Goal: Information Seeking & Learning: Find contact information

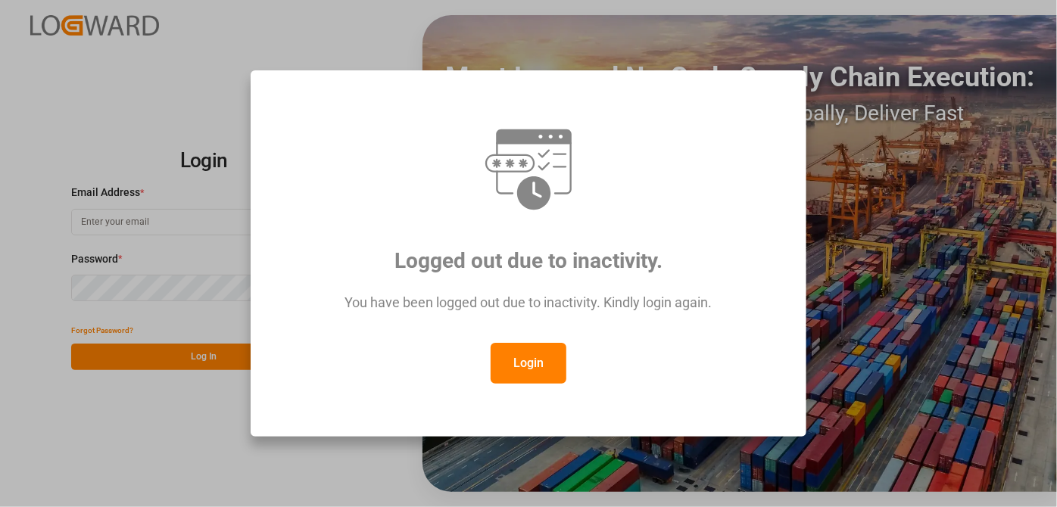
click at [512, 382] on button "Login" at bounding box center [529, 363] width 76 height 41
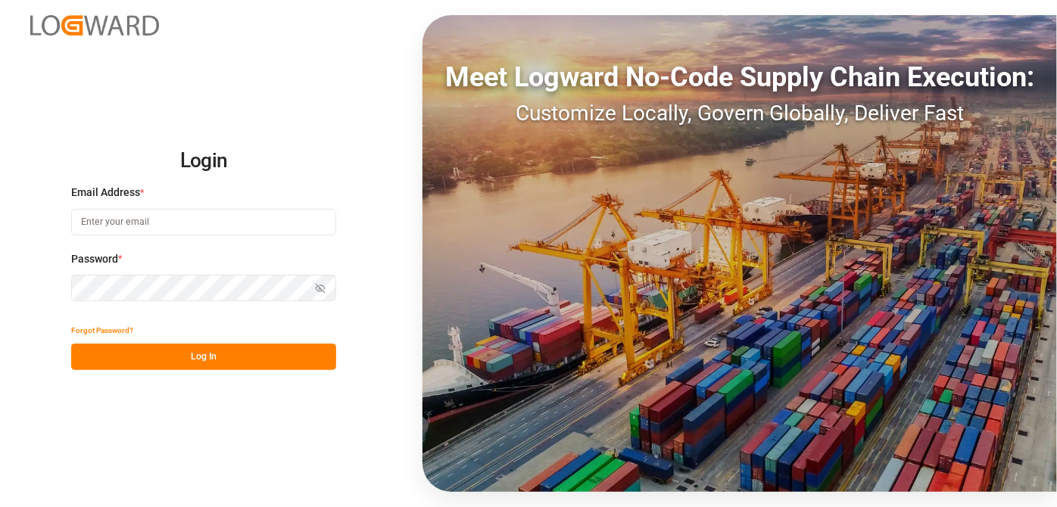
drag, startPoint x: 145, startPoint y: 176, endPoint x: 151, endPoint y: 210, distance: 34.0
click at [147, 185] on div "Login Email Address * Password * Show password Forgot Password? Log In" at bounding box center [203, 254] width 265 height 234
drag, startPoint x: 151, startPoint y: 210, endPoint x: 158, endPoint y: 214, distance: 8.2
click at [151, 210] on input at bounding box center [203, 222] width 265 height 26
type input "[EMAIL_ADDRESS][PERSON_NAME][DOMAIN_NAME]"
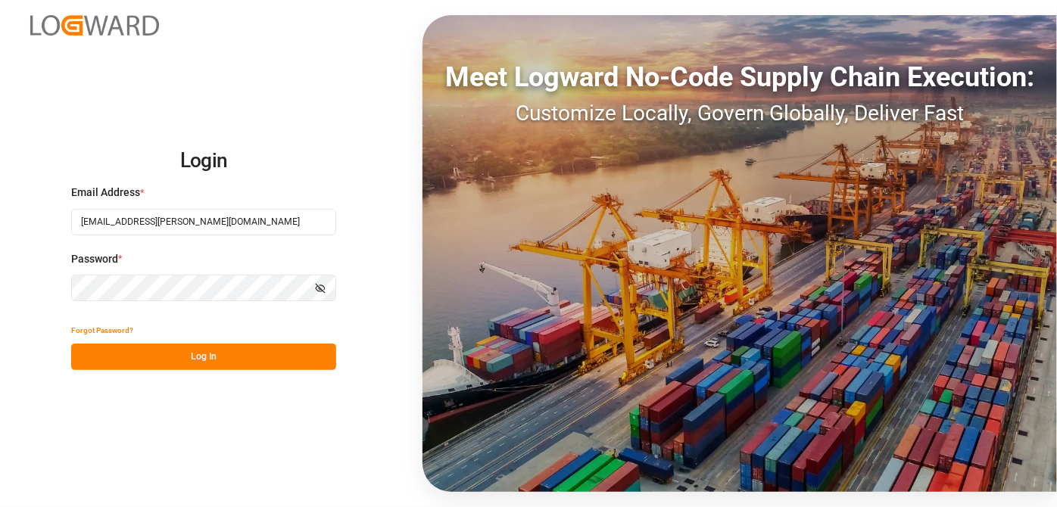
click at [253, 356] on button "Log In" at bounding box center [203, 357] width 265 height 26
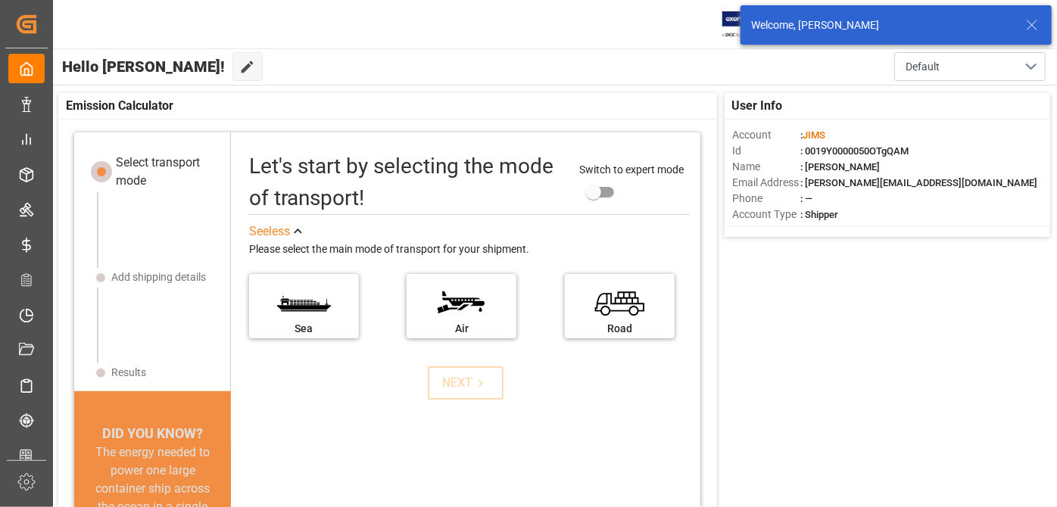
click at [1033, 26] on icon at bounding box center [1032, 25] width 18 height 18
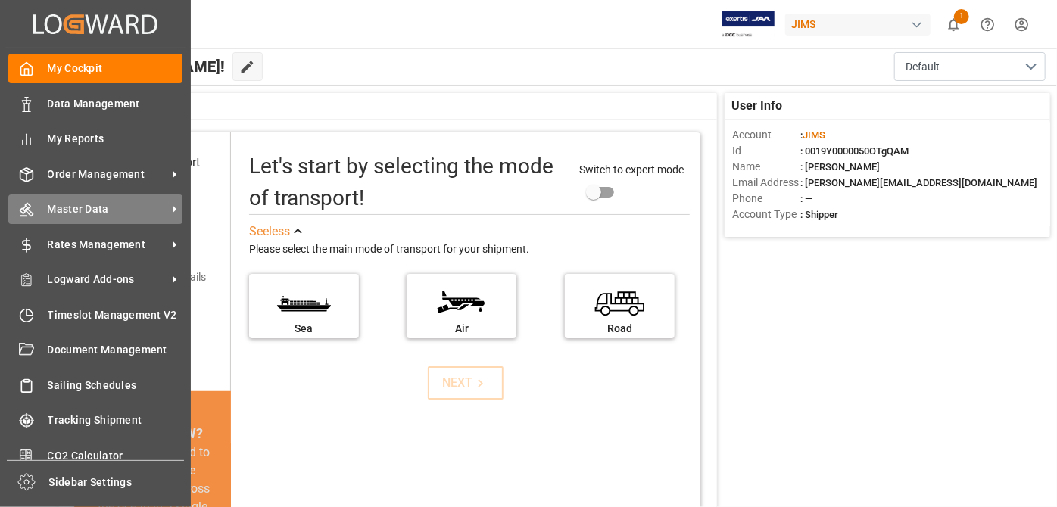
click at [114, 211] on span "Master Data" at bounding box center [108, 209] width 120 height 16
click at [132, 207] on span "Master Data" at bounding box center [108, 209] width 120 height 16
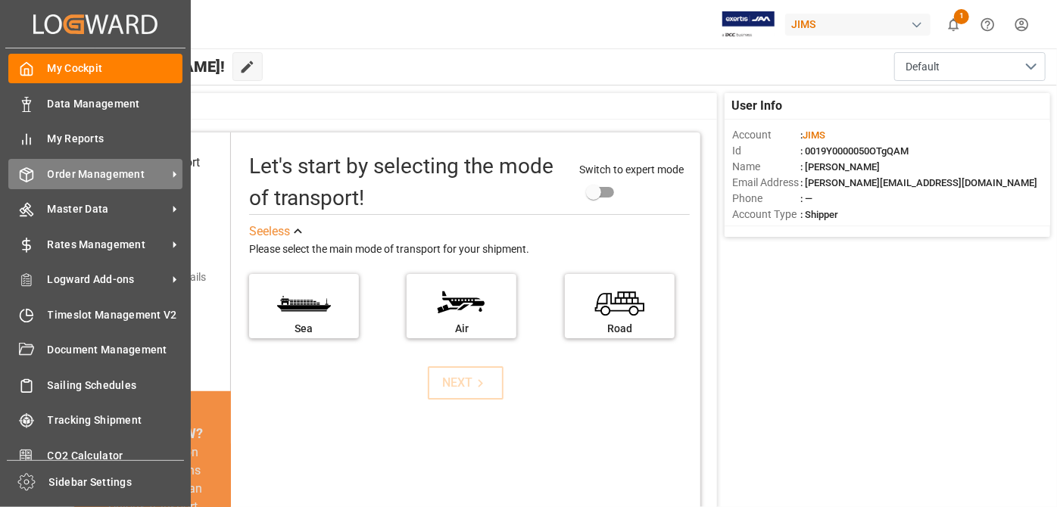
click at [132, 179] on span "Order Management" at bounding box center [108, 175] width 120 height 16
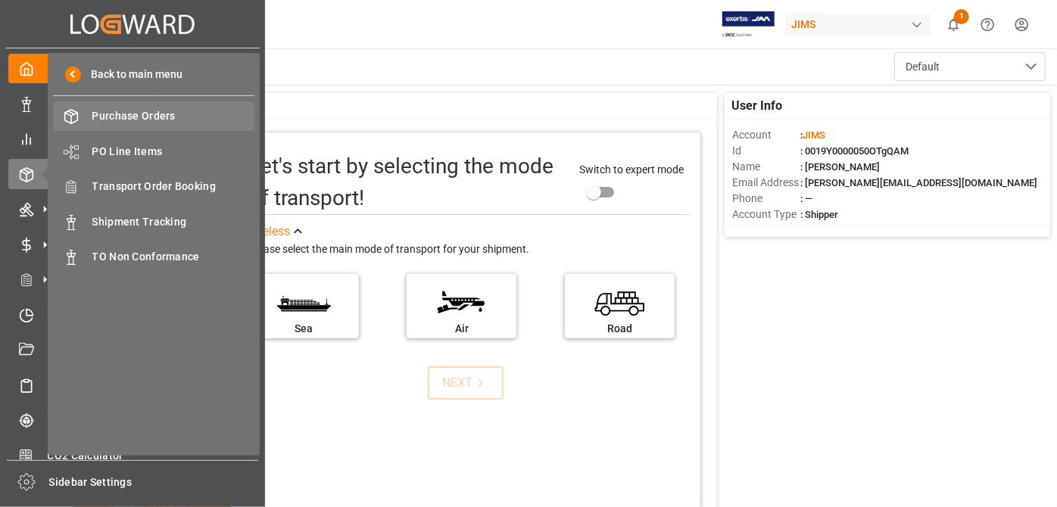
click at [146, 120] on span "Purchase Orders" at bounding box center [173, 116] width 163 height 16
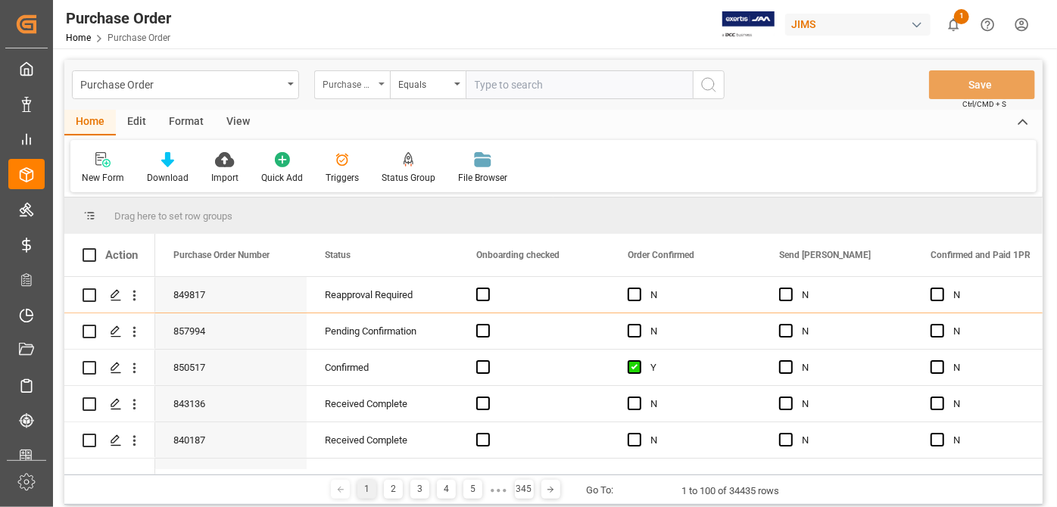
click at [355, 76] on div "Purchase Order Number" at bounding box center [347, 82] width 51 height 17
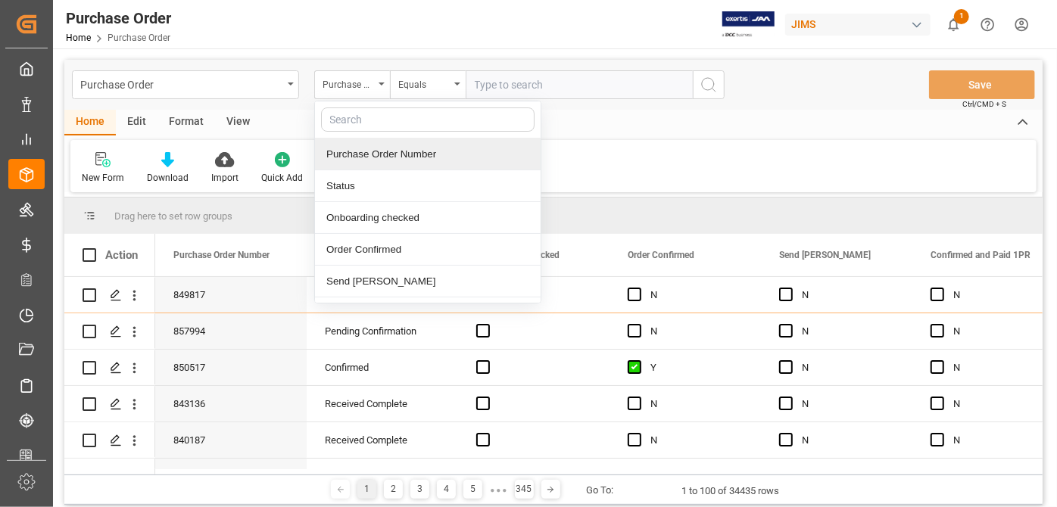
click at [382, 125] on input "text" at bounding box center [427, 119] width 213 height 24
type input "order d"
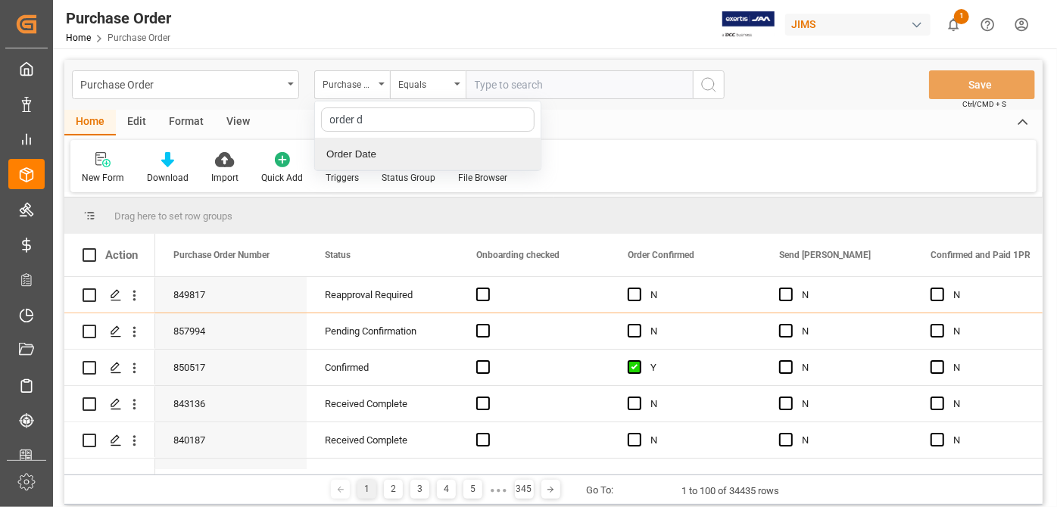
click at [448, 157] on div "Order Date" at bounding box center [428, 155] width 226 height 32
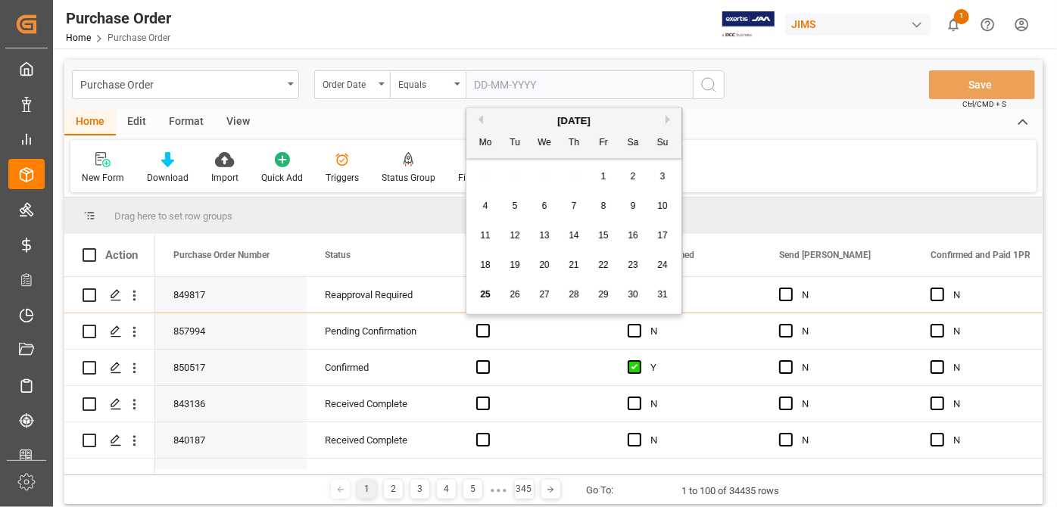
click at [566, 80] on input "text" at bounding box center [579, 84] width 227 height 29
type input "r"
click at [434, 93] on div "Equals" at bounding box center [428, 84] width 76 height 29
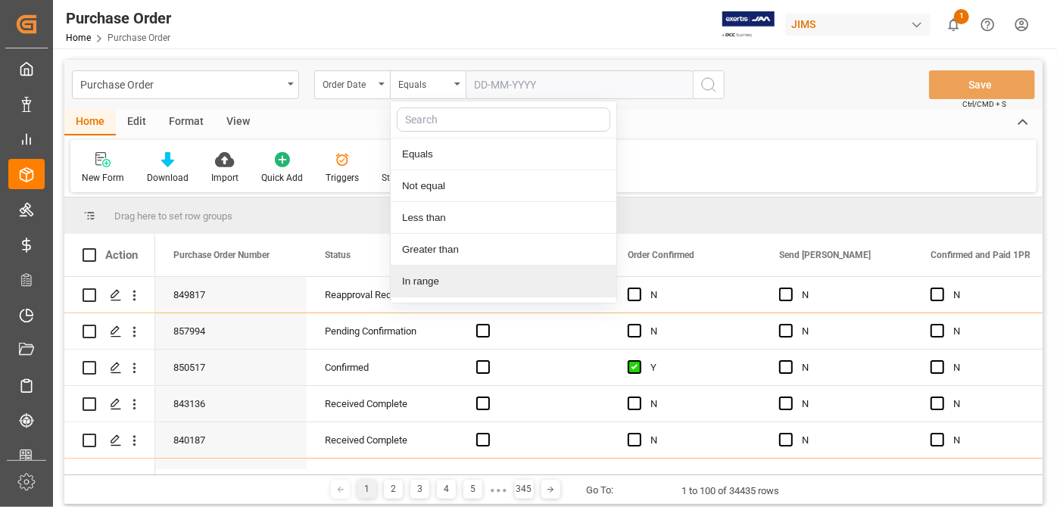
click at [515, 280] on div "In range" at bounding box center [504, 282] width 226 height 32
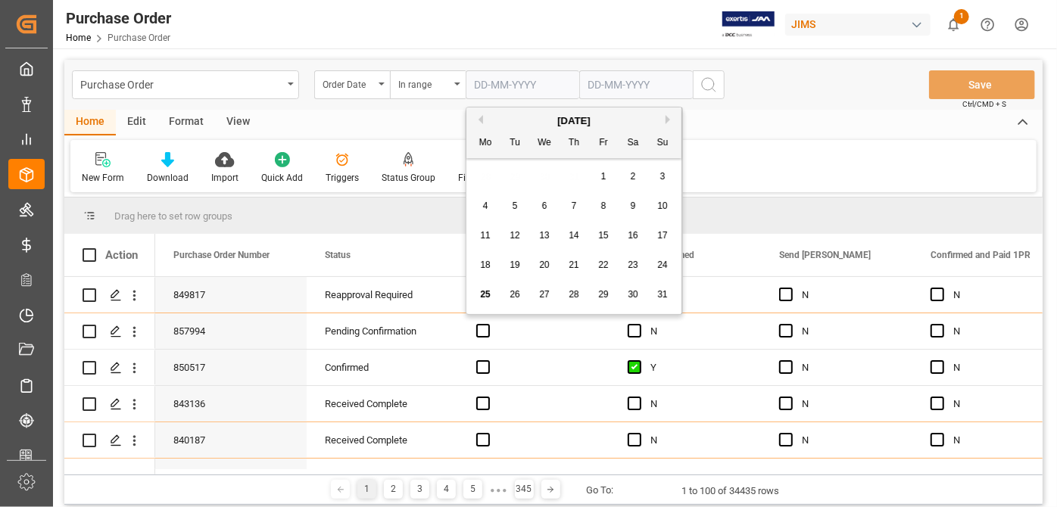
click at [495, 86] on input "text" at bounding box center [523, 84] width 114 height 29
click at [480, 121] on button "Previous Month" at bounding box center [478, 119] width 9 height 9
click at [520, 178] on div "1" at bounding box center [515, 177] width 19 height 18
type input "[DATE]"
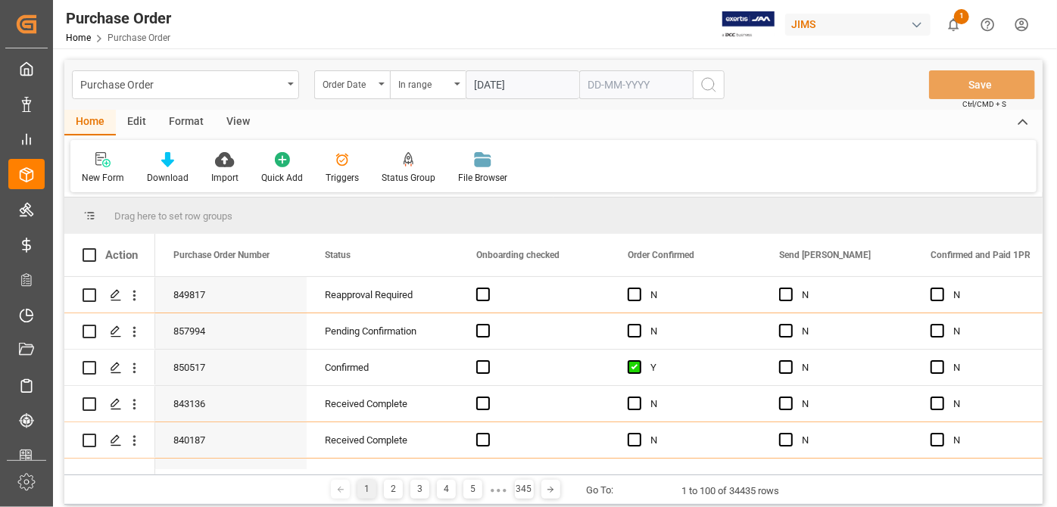
click at [640, 76] on input "text" at bounding box center [636, 84] width 114 height 29
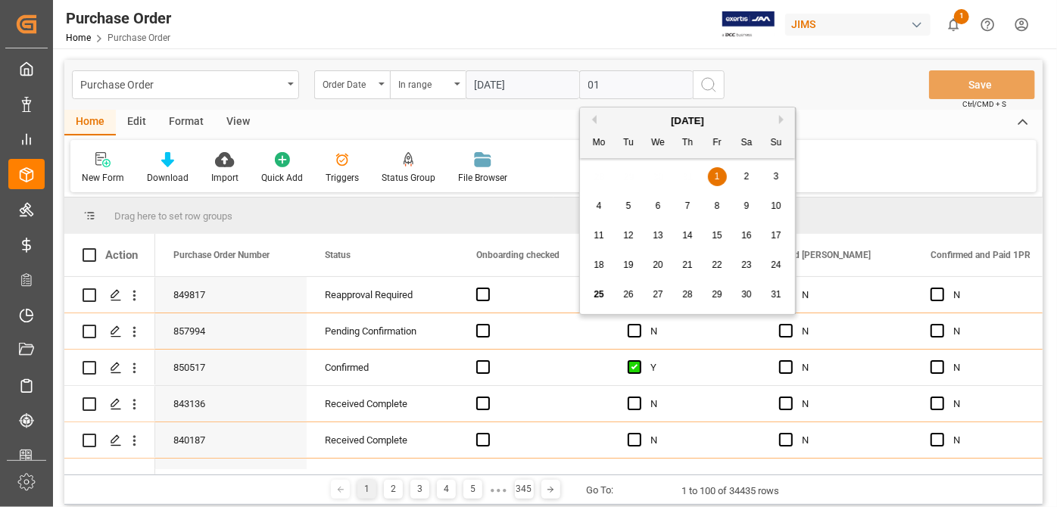
click at [593, 120] on button "Previous Month" at bounding box center [591, 119] width 9 height 9
click at [683, 295] on span "31" at bounding box center [687, 294] width 10 height 11
type input "[DATE]"
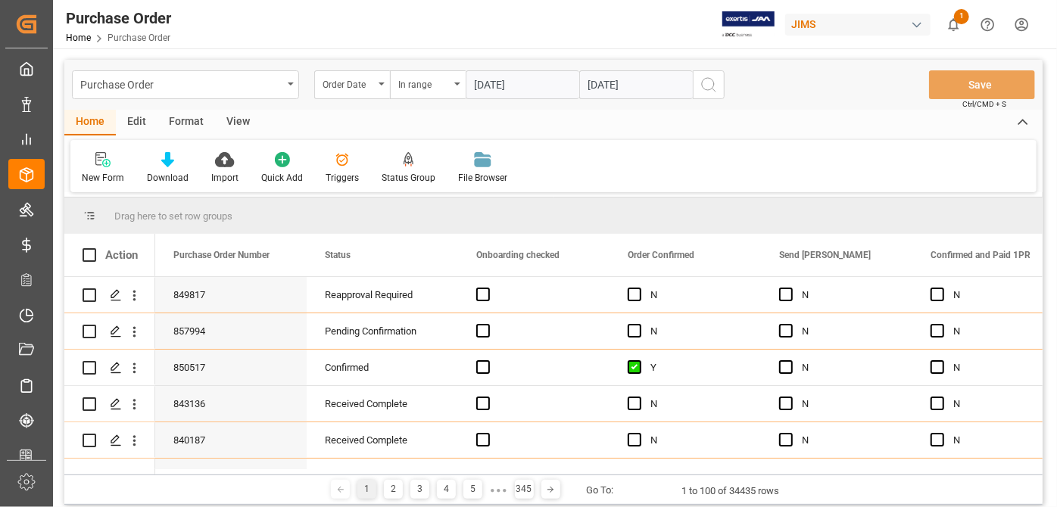
click at [710, 87] on icon "search button" at bounding box center [708, 85] width 18 height 18
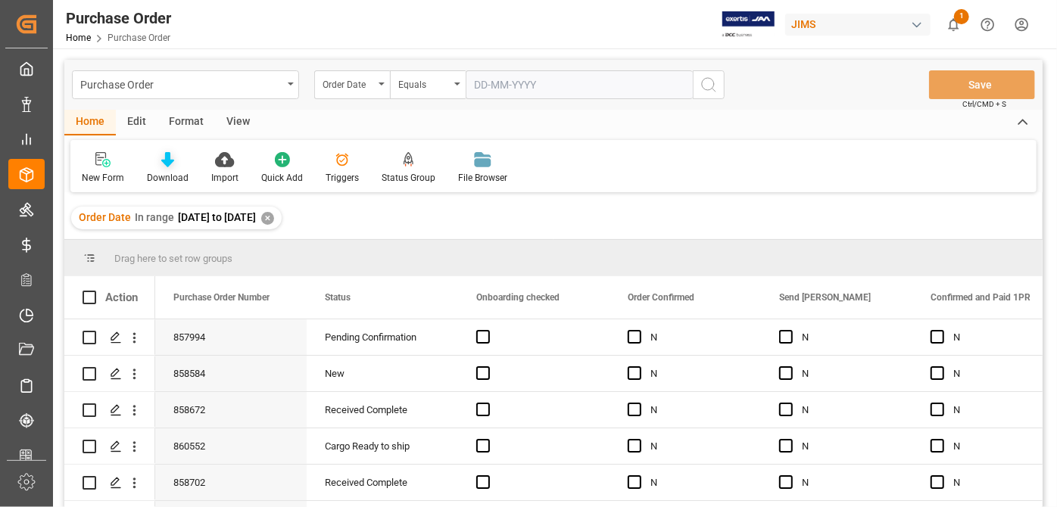
click at [161, 166] on icon at bounding box center [167, 159] width 13 height 15
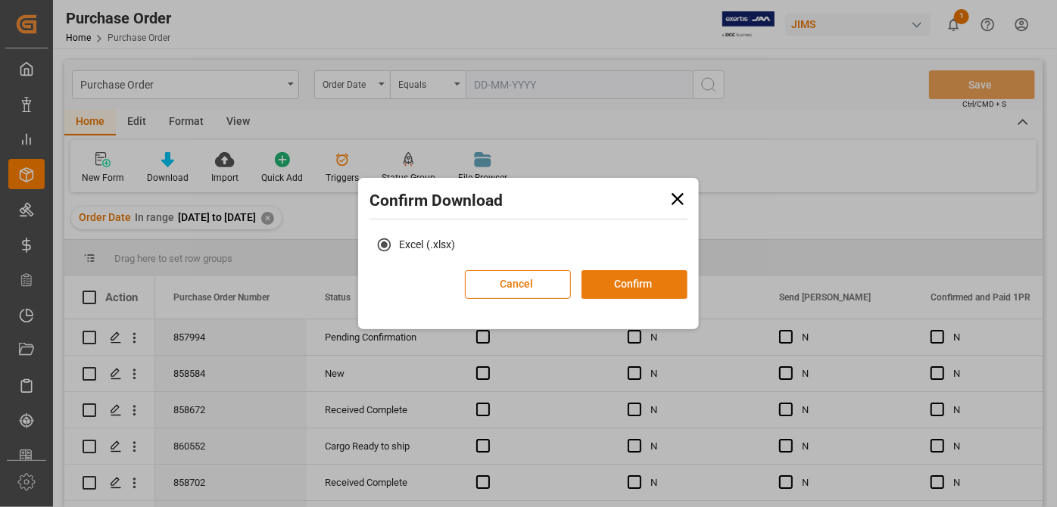
click at [634, 286] on button "Confirm" at bounding box center [634, 284] width 106 height 29
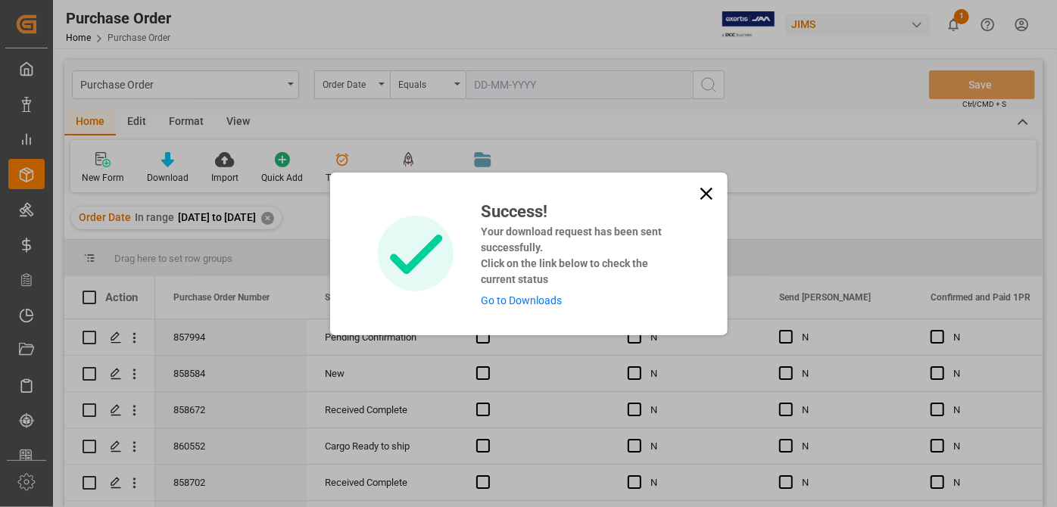
click at [520, 304] on link "Go to Downloads" at bounding box center [521, 300] width 81 height 12
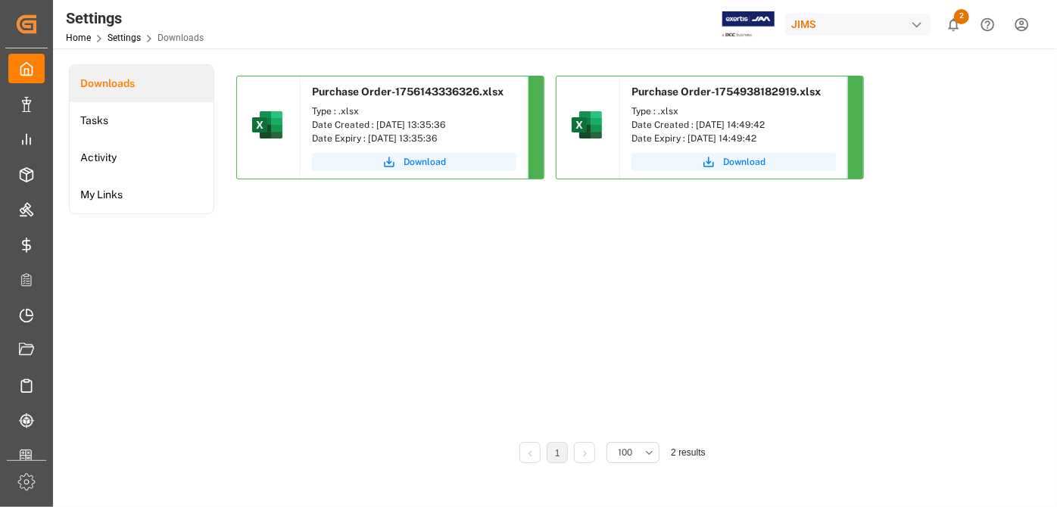
drag, startPoint x: 401, startPoint y: 164, endPoint x: 444, endPoint y: 192, distance: 51.9
click at [402, 163] on button "Download" at bounding box center [414, 162] width 204 height 18
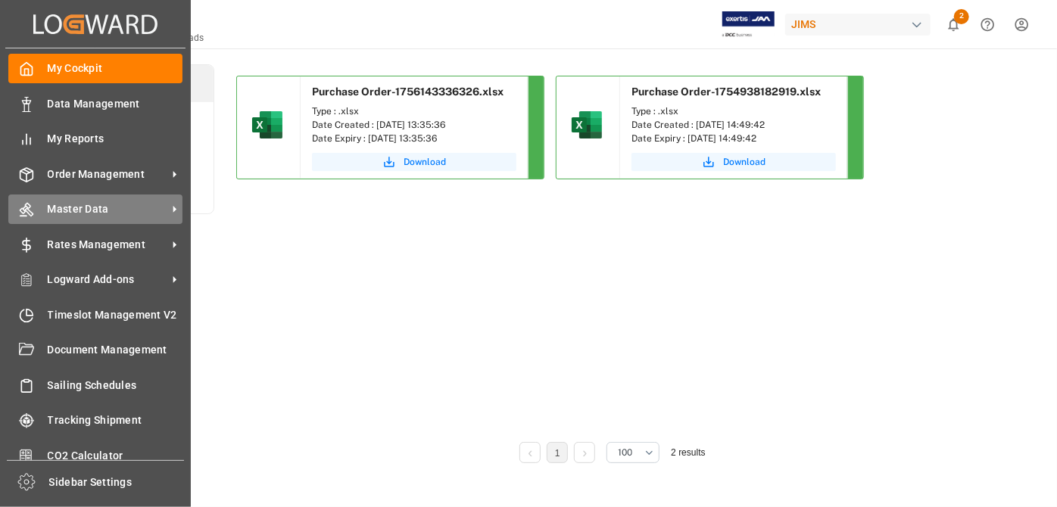
click at [129, 210] on span "Master Data" at bounding box center [108, 209] width 120 height 16
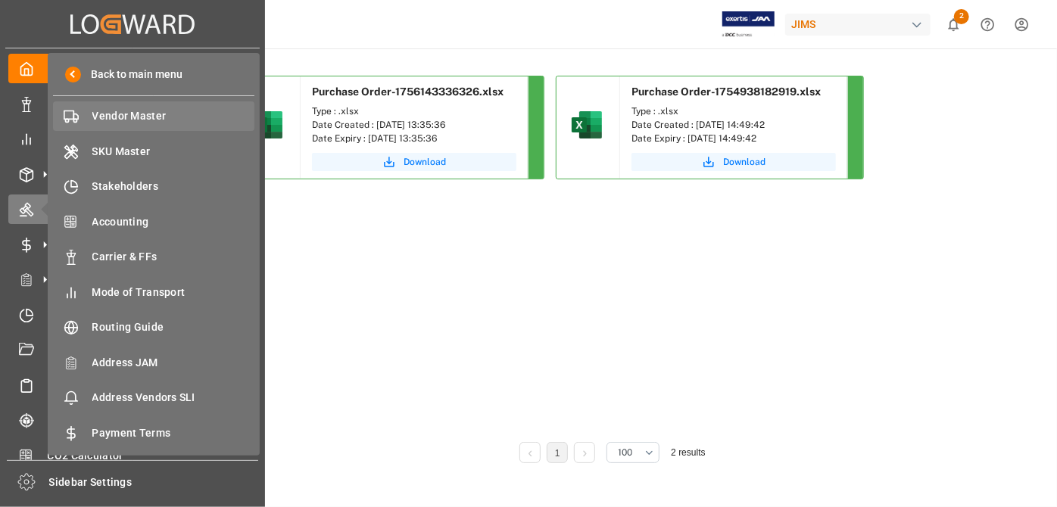
click at [169, 117] on span "Vendor Master" at bounding box center [173, 116] width 163 height 16
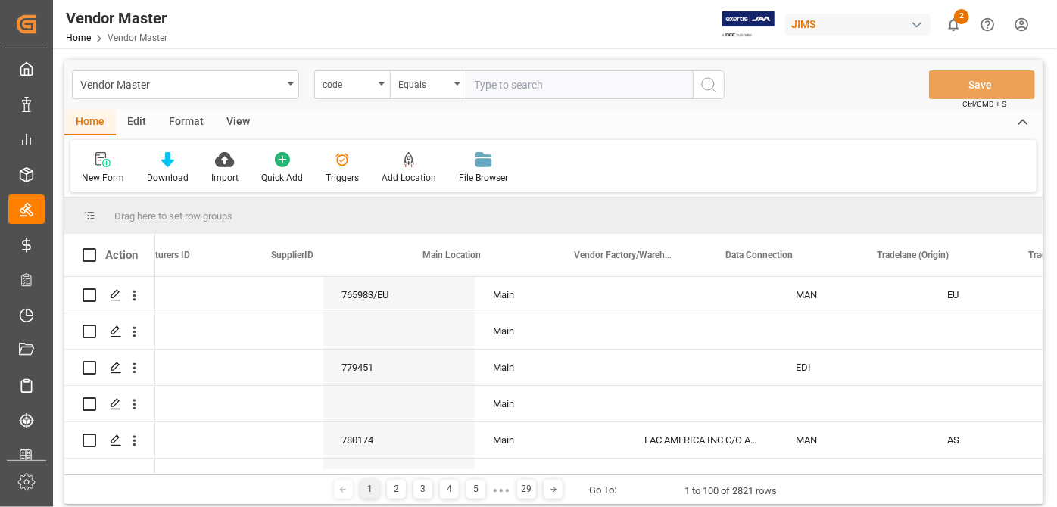
scroll to position [0, 2022]
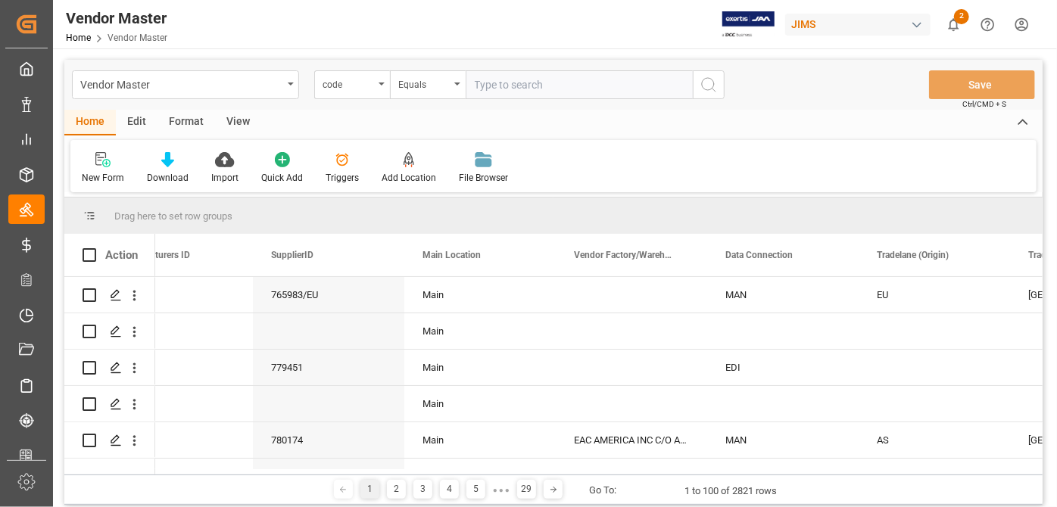
click at [513, 89] on input "text" at bounding box center [579, 84] width 227 height 29
click at [385, 80] on div "code" at bounding box center [352, 84] width 76 height 29
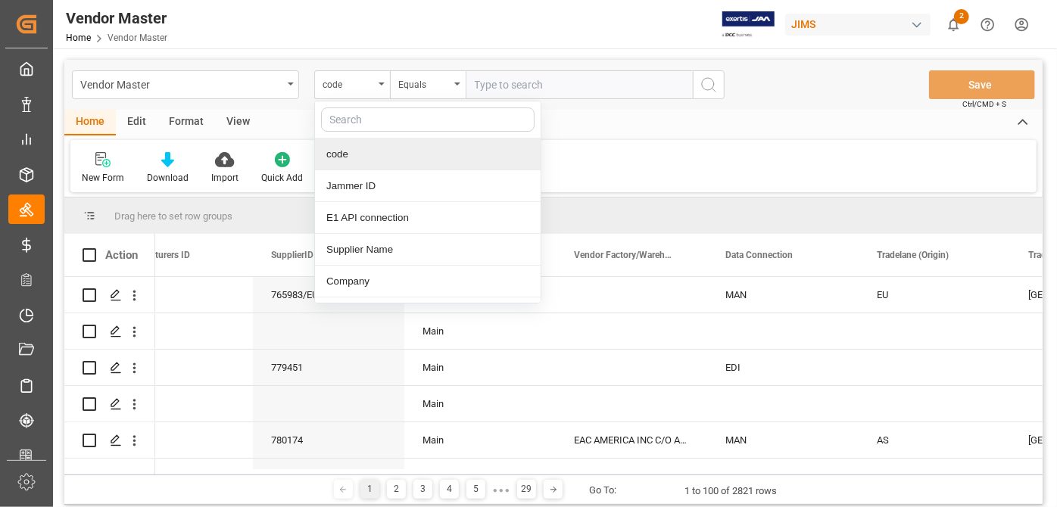
click at [391, 135] on div at bounding box center [428, 119] width 226 height 37
click at [384, 122] on input "text" at bounding box center [427, 119] width 213 height 24
click at [378, 251] on div "Supplier Name" at bounding box center [428, 250] width 226 height 32
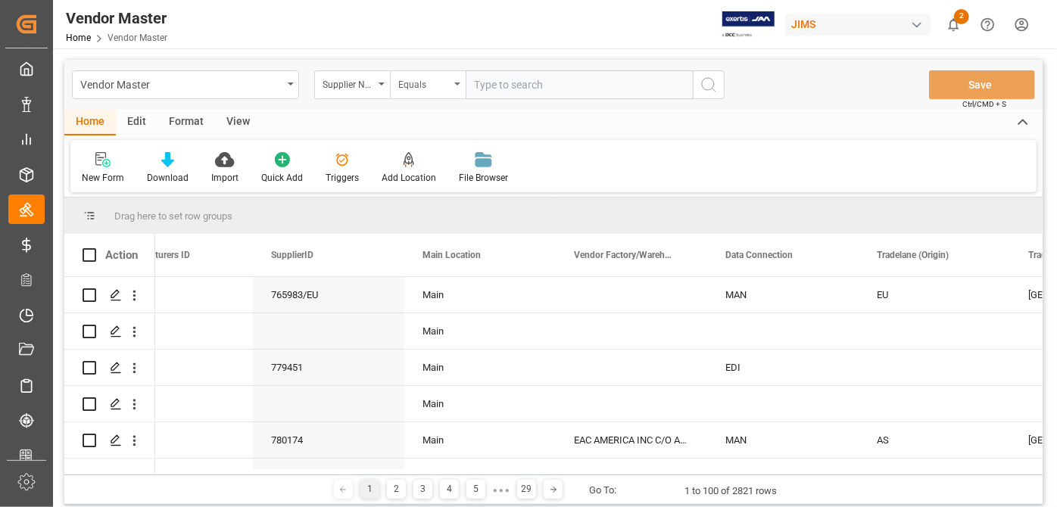
click at [415, 95] on div "Equals" at bounding box center [428, 84] width 76 height 29
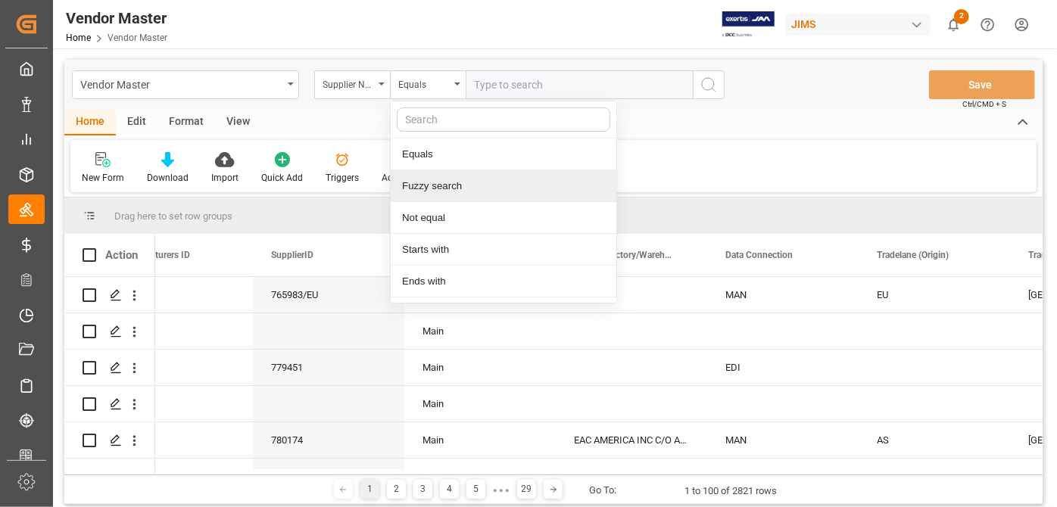
click at [456, 182] on div "Fuzzy search" at bounding box center [504, 186] width 226 height 32
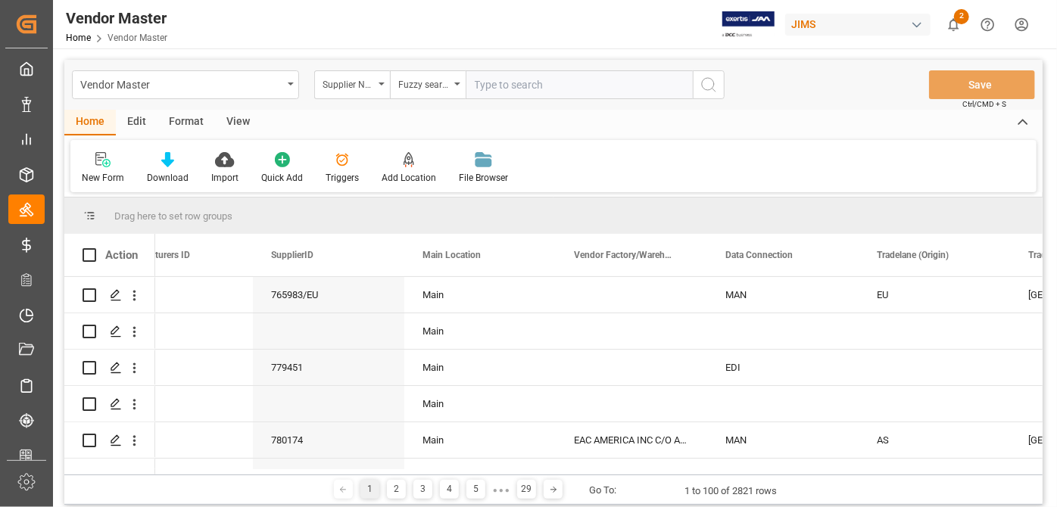
click at [571, 89] on input "text" at bounding box center [579, 84] width 227 height 29
type input "dunlop"
click at [706, 81] on icon "search button" at bounding box center [708, 85] width 18 height 18
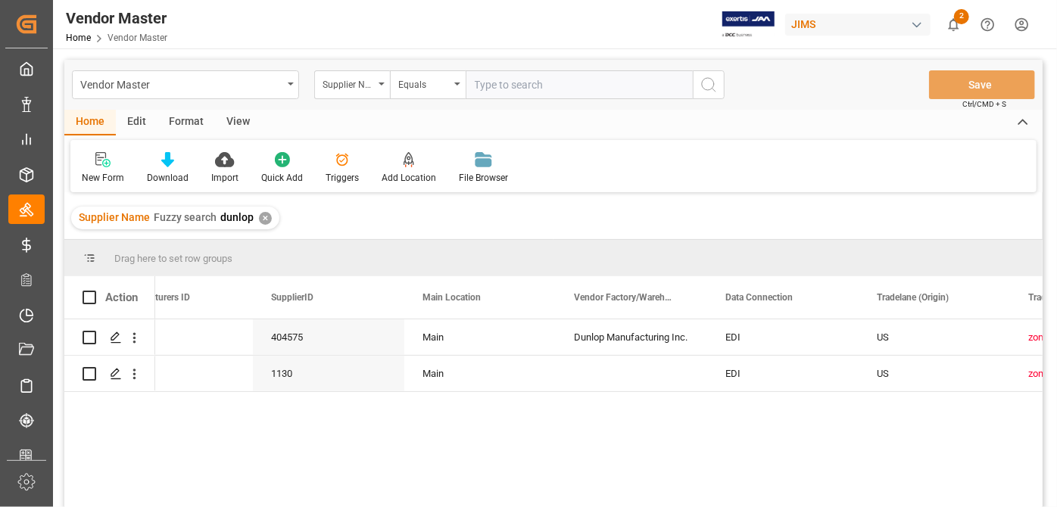
click at [216, 485] on div "404575 Main Dunlop Manufacturing Inc. EDI US zone 4 [STREET_ADDRESS] P.O. Box 8…" at bounding box center [598, 418] width 887 height 198
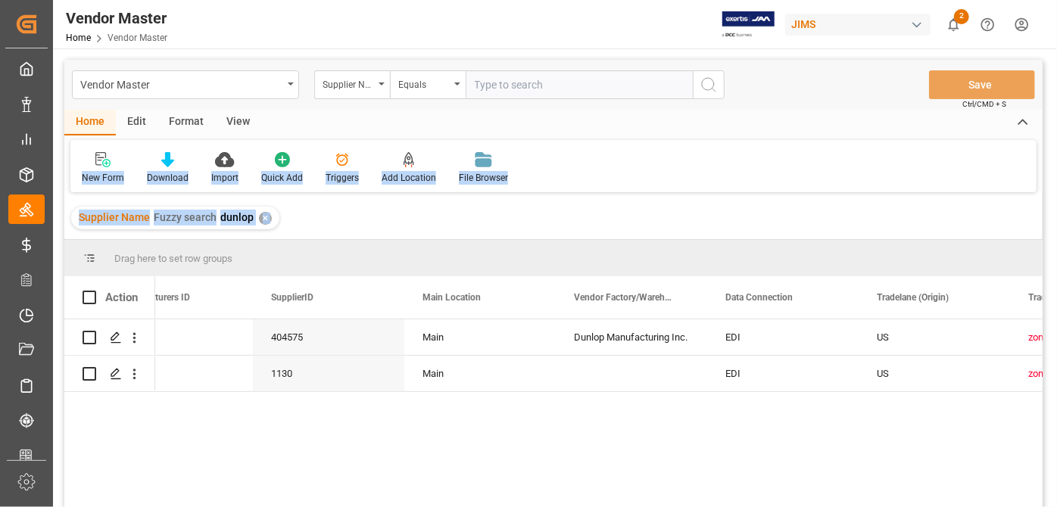
drag, startPoint x: 1054, startPoint y: 121, endPoint x: 1041, endPoint y: 253, distance: 132.3
click at [1041, 253] on main "Vendor Master Supplier Name Equals Save Ctrl/CMD + S Home Edit Format View New …" at bounding box center [553, 303] width 1001 height 487
click at [634, 329] on div "Dunlop Manufacturing Inc." at bounding box center [631, 337] width 151 height 36
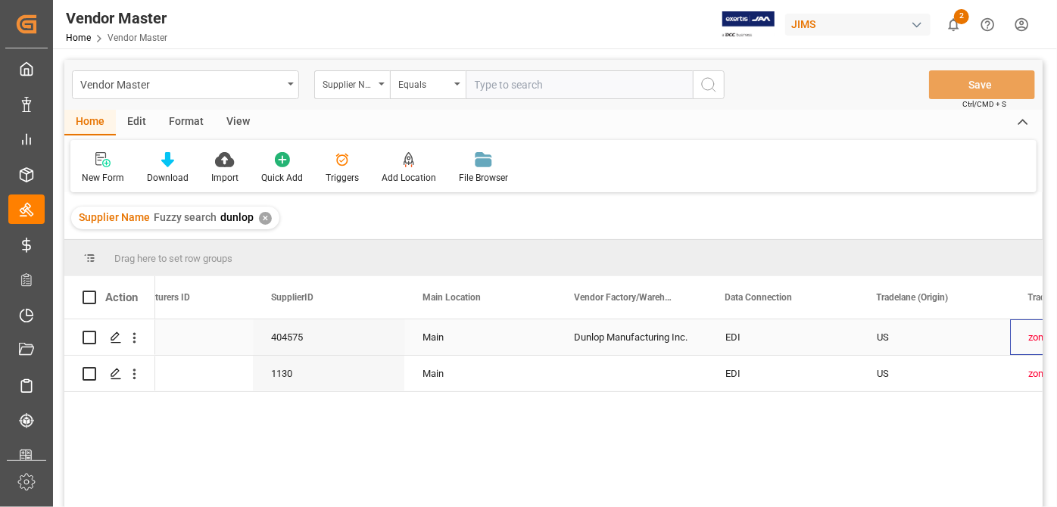
drag, startPoint x: 1011, startPoint y: 339, endPoint x: 1039, endPoint y: 425, distance: 90.2
click at [1039, 425] on div "404575 Main Dunlop Manufacturing Inc. EDI US zone 4 [STREET_ADDRESS] P.O. Box 8…" at bounding box center [553, 415] width 978 height 192
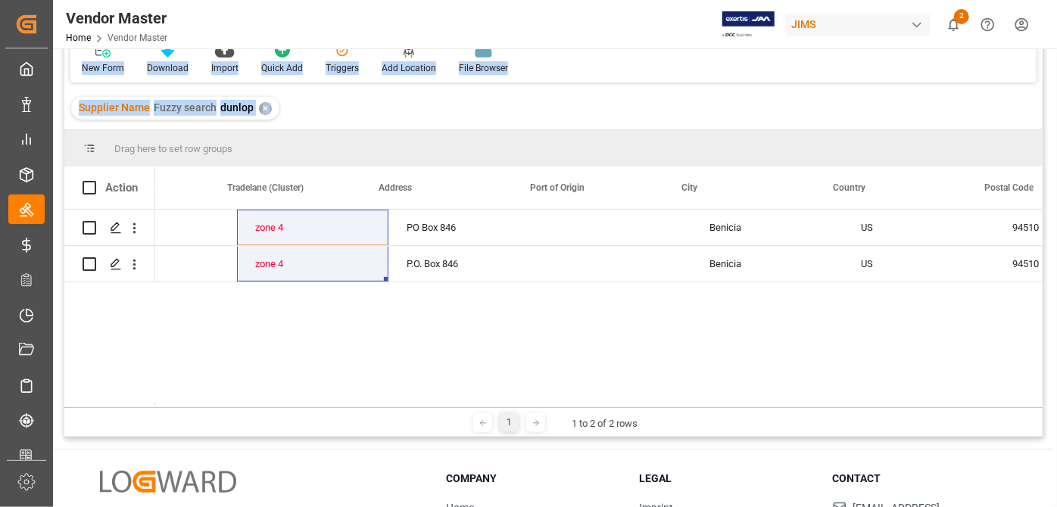
scroll to position [0, 2957]
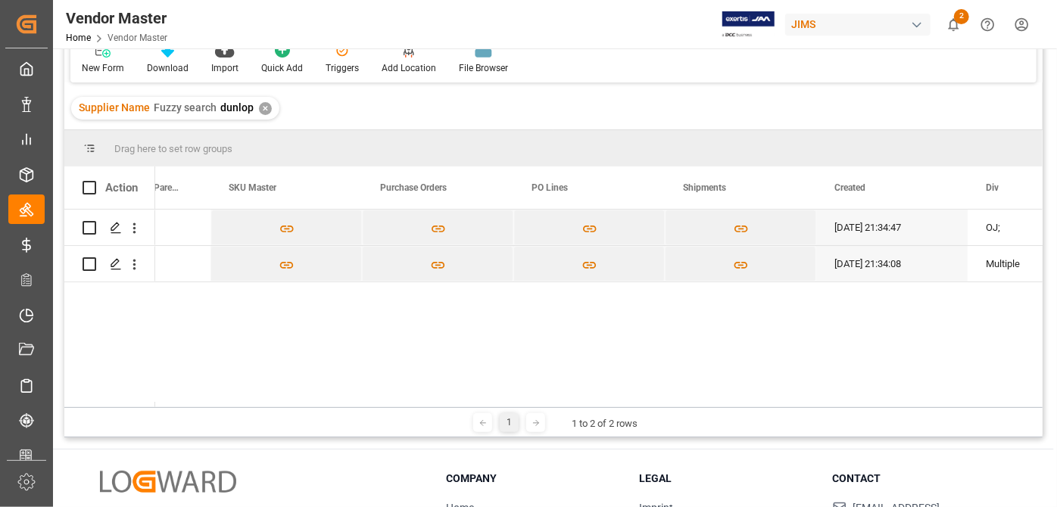
click at [892, 407] on div "1 1 to 2 of 2 rows" at bounding box center [553, 422] width 978 height 30
click at [888, 405] on div "Drag here to set row groups Drag here to set column labels Action Expertise Com…" at bounding box center [553, 283] width 978 height 307
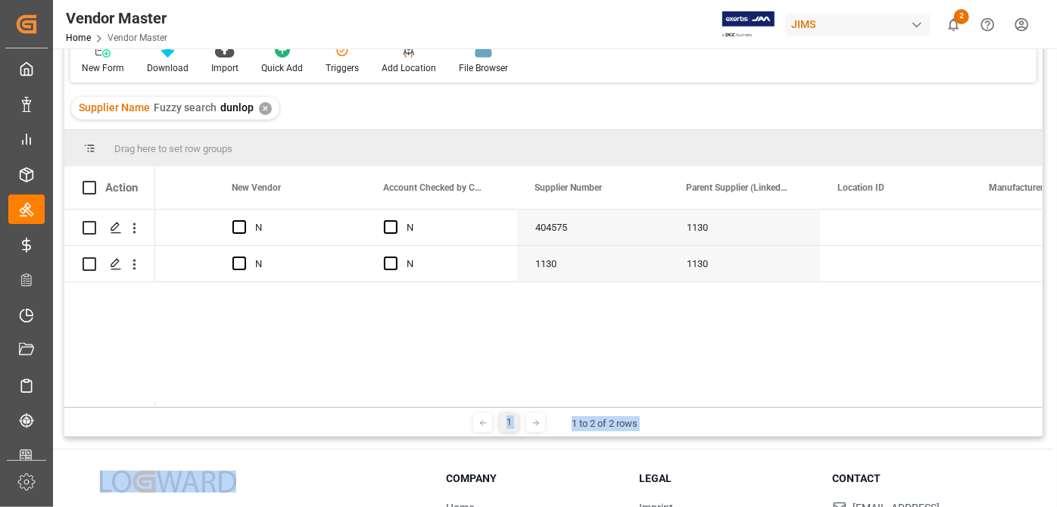
click at [751, 151] on div "Drag here to set row groups" at bounding box center [553, 148] width 978 height 36
click at [706, 346] on div "zone 4 A Vendor N N 404575 1130 404575 A Vendor N N 1130 1130 1130" at bounding box center [598, 309] width 887 height 198
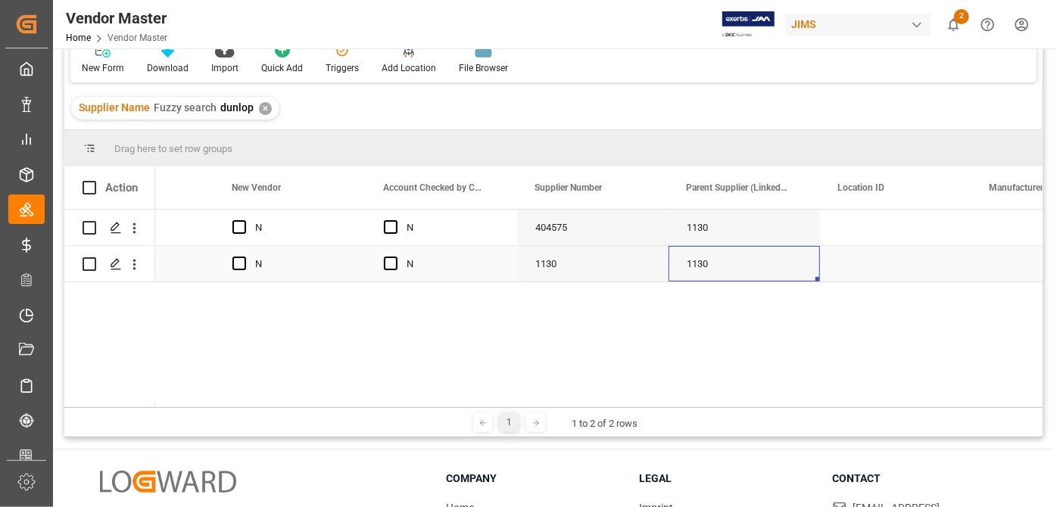
click at [718, 254] on div "1130" at bounding box center [743, 264] width 151 height 36
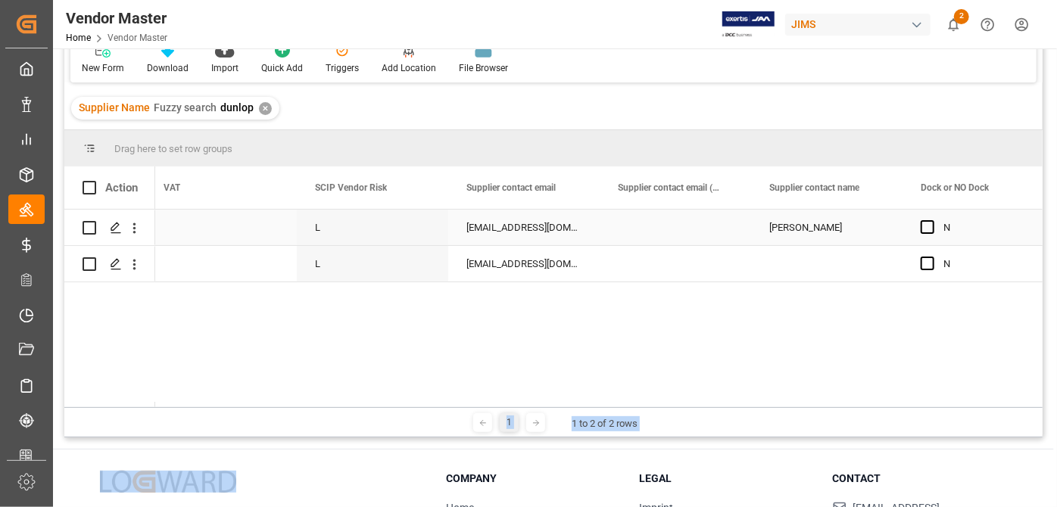
click at [527, 215] on div "[EMAIL_ADDRESS][DOMAIN_NAME];" at bounding box center [523, 228] width 151 height 36
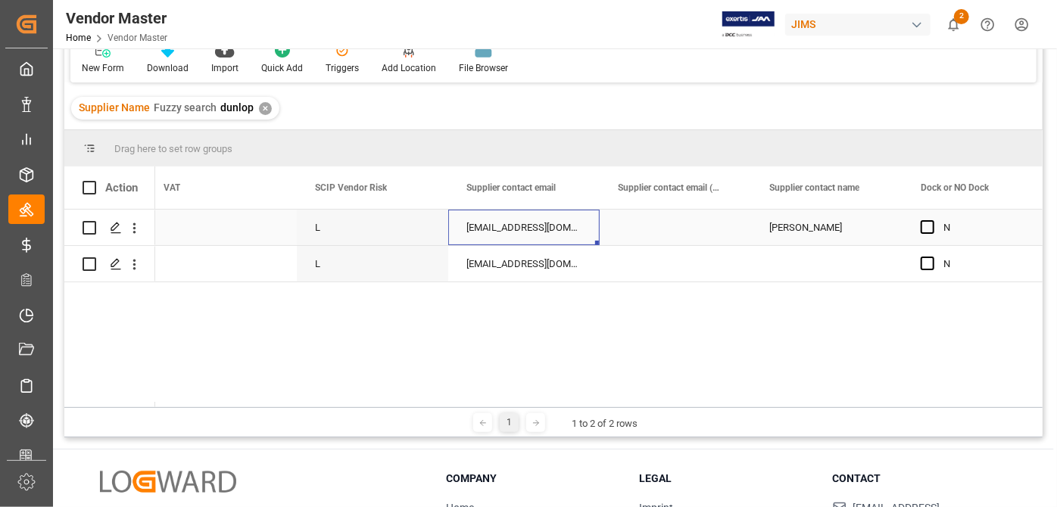
click at [540, 244] on div "[EMAIL_ADDRESS][DOMAIN_NAME];" at bounding box center [523, 228] width 151 height 36
click at [540, 266] on div "[EMAIL_ADDRESS][DOMAIN_NAME];[PERSON_NAME][EMAIL_ADDRESS][DOMAIN_NAME];[EMAIL_A…" at bounding box center [523, 264] width 151 height 36
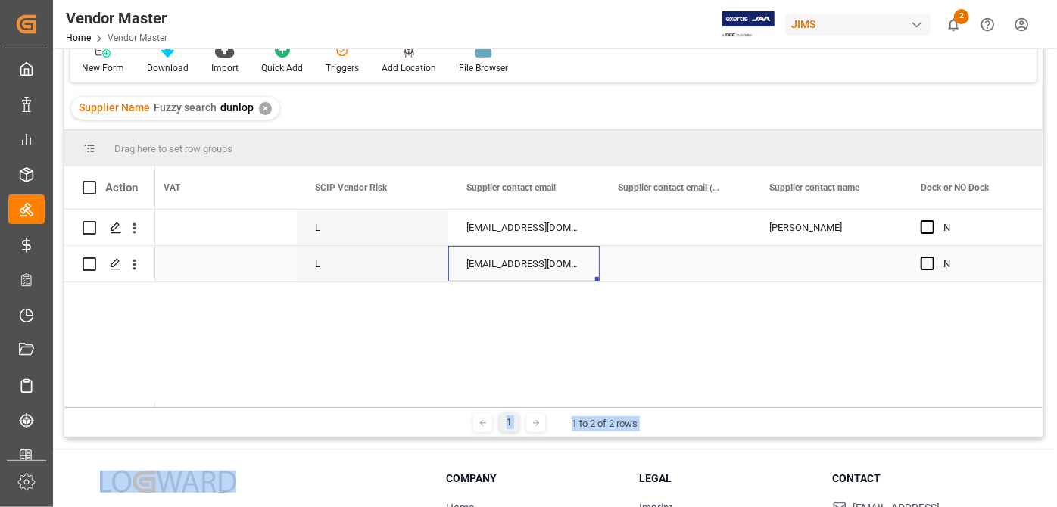
click at [540, 266] on div "[EMAIL_ADDRESS][DOMAIN_NAME];[PERSON_NAME][EMAIL_ADDRESS][DOMAIN_NAME];[EMAIL_A…" at bounding box center [523, 264] width 151 height 36
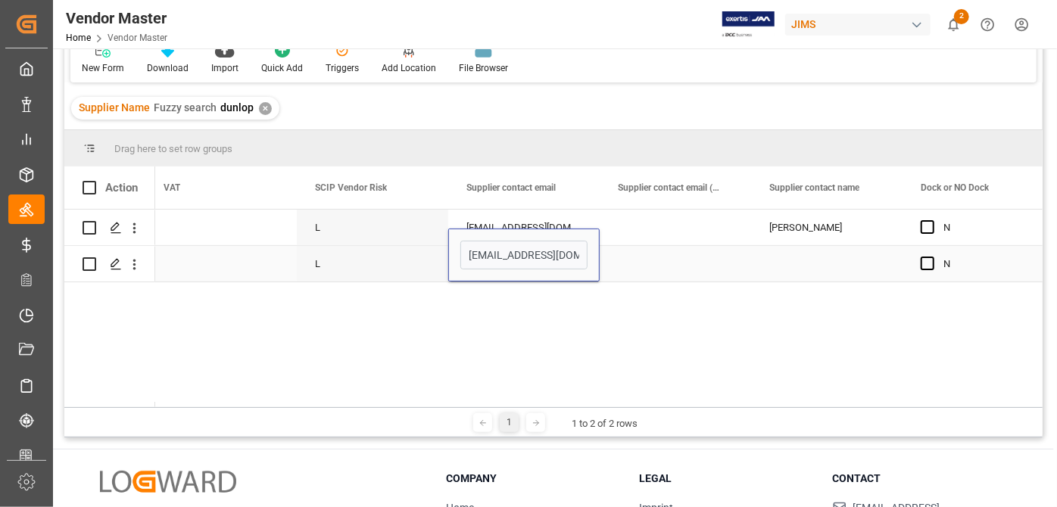
click at [540, 266] on input "[EMAIL_ADDRESS][DOMAIN_NAME];[PERSON_NAME][EMAIL_ADDRESS][DOMAIN_NAME];[EMAIL_A…" at bounding box center [523, 255] width 127 height 29
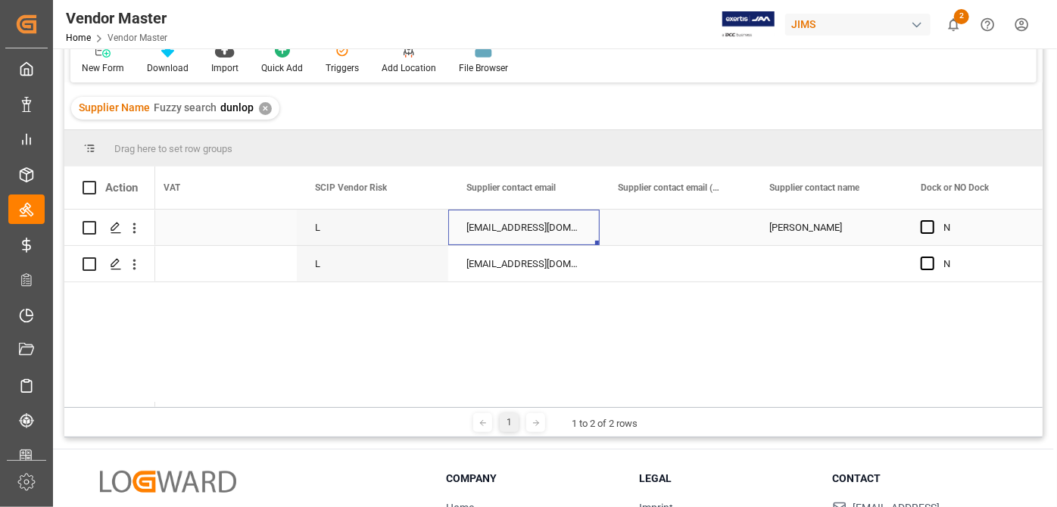
click at [522, 217] on div "[EMAIL_ADDRESS][DOMAIN_NAME];" at bounding box center [523, 228] width 151 height 36
click at [551, 230] on div "[EMAIL_ADDRESS][DOMAIN_NAME];" at bounding box center [523, 228] width 151 height 36
click at [640, 170] on div "Supplier contact email (CCed)" at bounding box center [668, 188] width 101 height 42
click at [290, 108] on div "✕" at bounding box center [289, 108] width 13 height 13
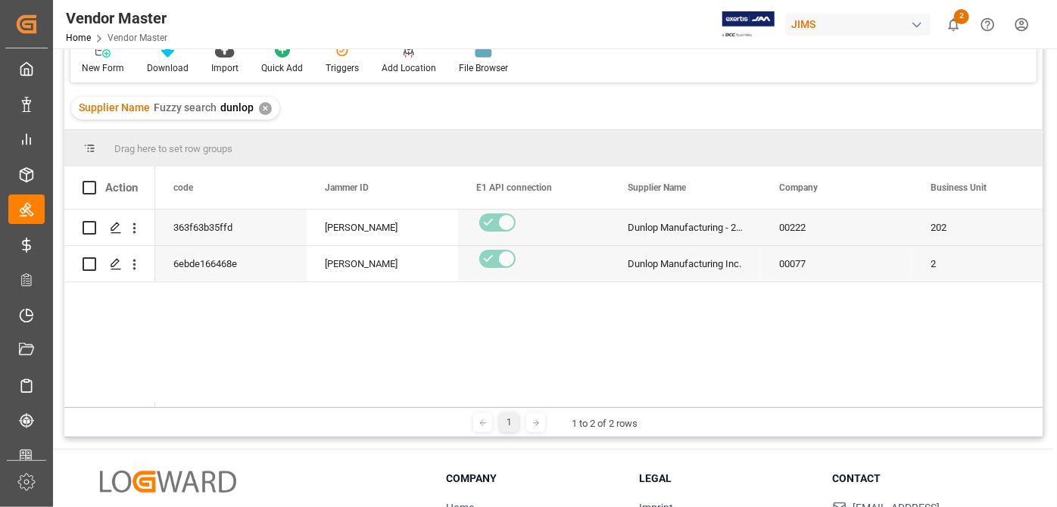
click at [561, 373] on div "[EMAIL_ADDRESS][DOMAIN_NAME]; 363f63b35ffd [PERSON_NAME] Dunlop Manufacturing -…" at bounding box center [598, 309] width 887 height 198
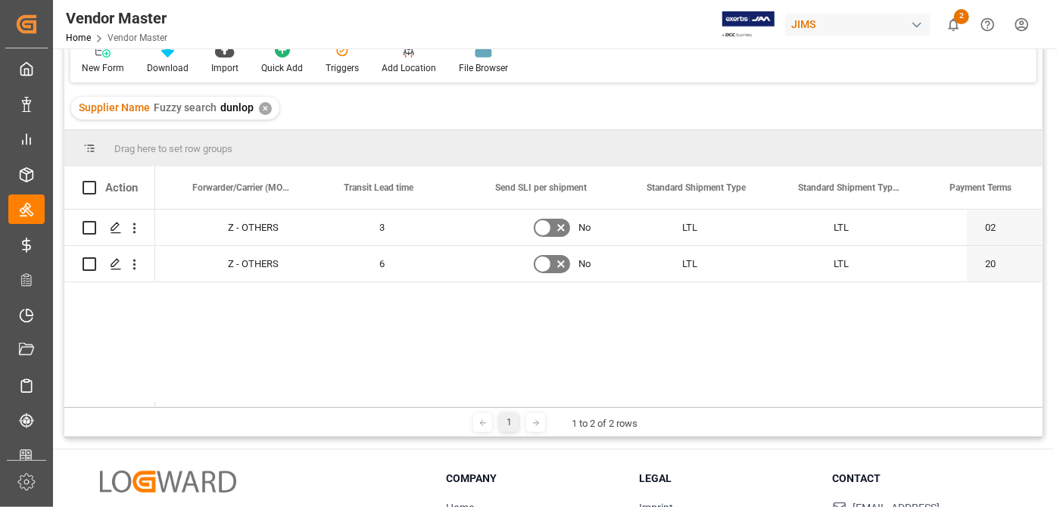
scroll to position [0, 8499]
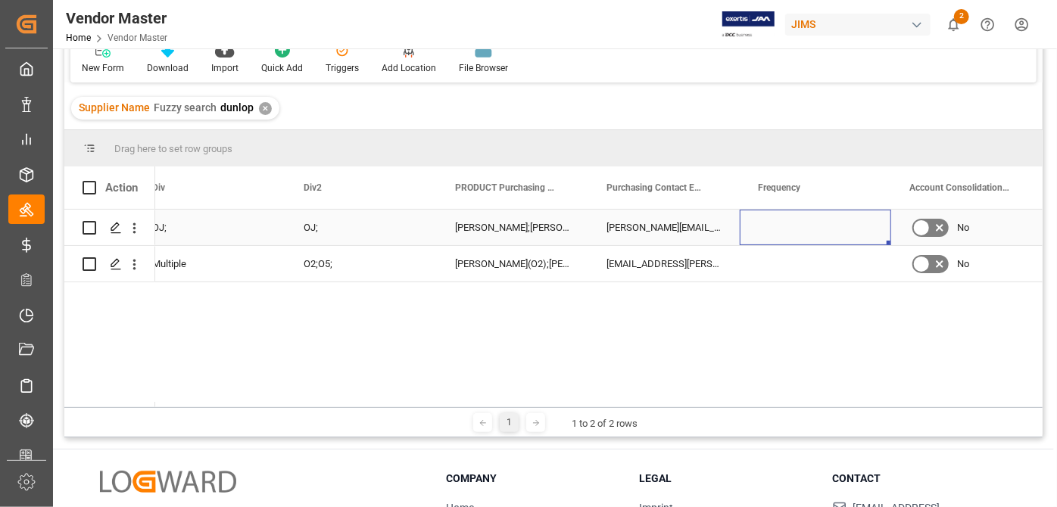
click at [827, 235] on div "Press SPACE to select this row." at bounding box center [815, 228] width 151 height 36
click at [801, 336] on div "[EMAIL_ADDRESS][DOMAIN_NAME]; [DATE] 21:34:47 OJ; OJ; [PERSON_NAME];[PERSON_NAM…" at bounding box center [598, 309] width 887 height 198
